Goal: Information Seeking & Learning: Learn about a topic

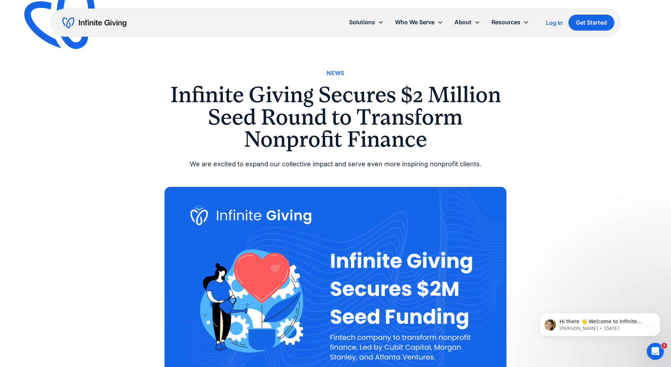
click at [335, 74] on div "News" at bounding box center [336, 73] width 18 height 10
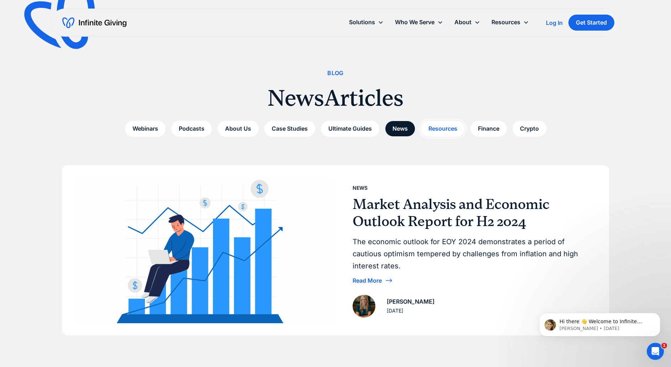
click at [437, 130] on link "Resources" at bounding box center [443, 129] width 44 height 16
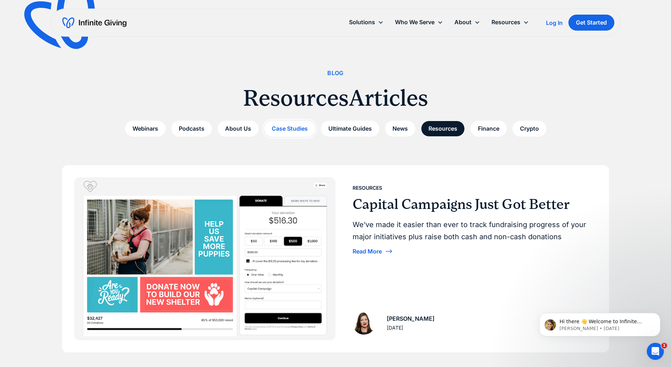
click at [294, 130] on link "Case Studies" at bounding box center [289, 129] width 51 height 16
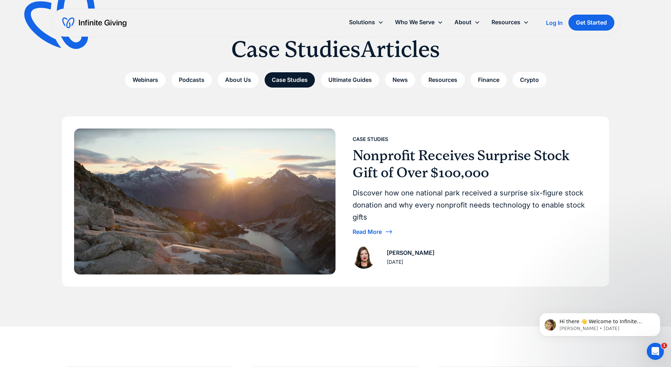
scroll to position [36, 0]
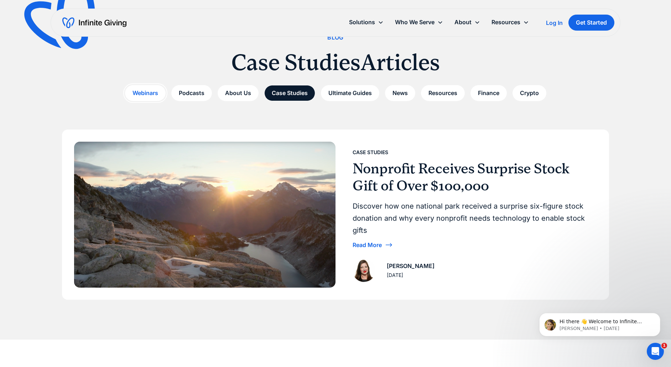
click at [152, 94] on link "Webinars" at bounding box center [145, 93] width 41 height 16
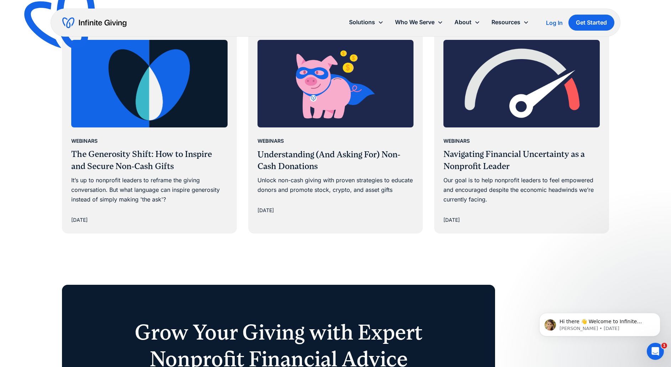
scroll to position [392, 0]
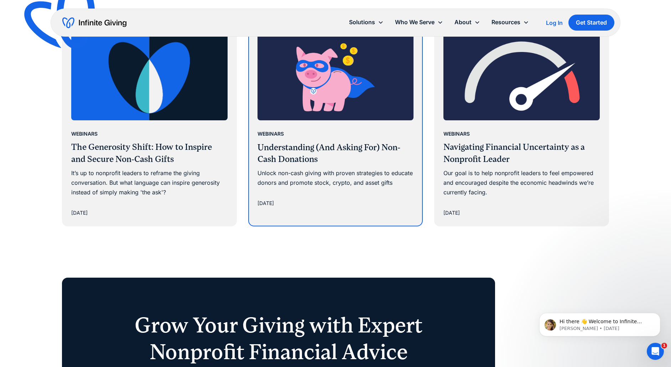
click at [311, 145] on h3 "Understanding (And Asking For) Non-Cash Donations" at bounding box center [336, 154] width 156 height 24
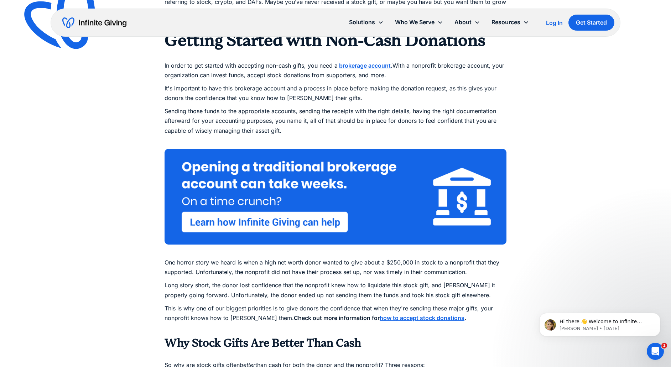
scroll to position [962, 0]
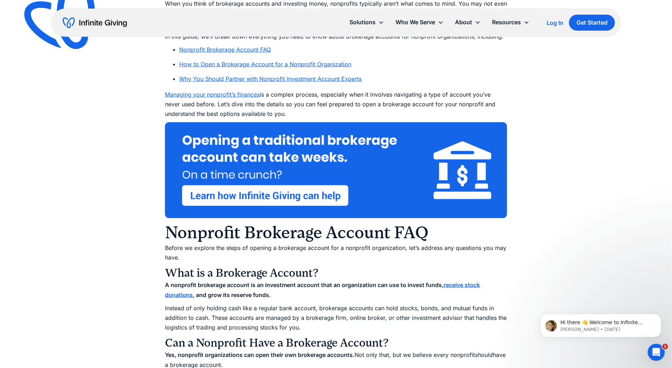
scroll to position [428, 0]
